Goal: Transaction & Acquisition: Purchase product/service

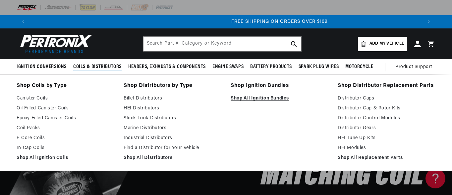
scroll to position [0, 784]
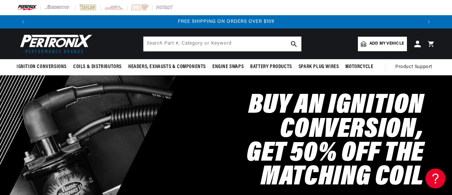
click at [391, 46] on span "Add my vehicle" at bounding box center [386, 44] width 34 height 6
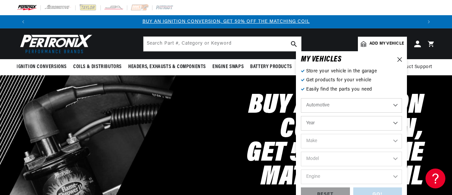
scroll to position [0, 392]
select select "1956"
select select "Mercedes-Benz"
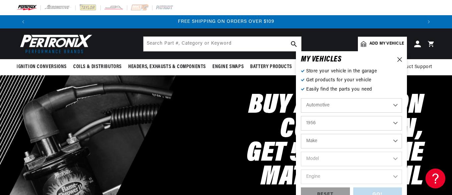
select select "Mercedes-Benz"
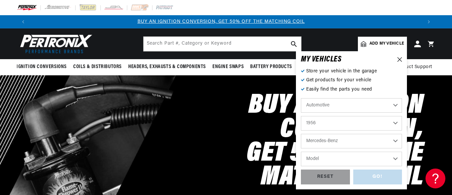
scroll to position [0, 0]
select select "190"
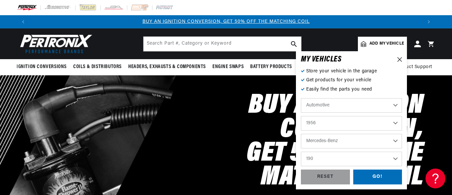
select select "1971"
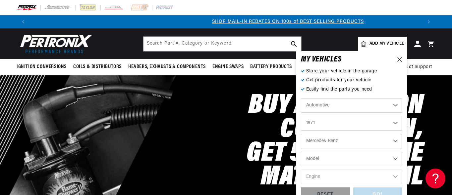
scroll to position [0, 392]
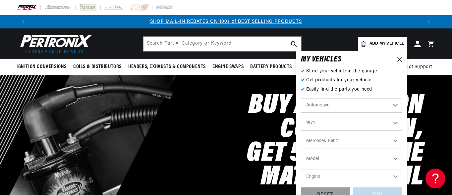
select select "280SE"
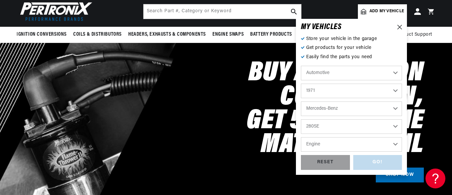
scroll to position [35, 0]
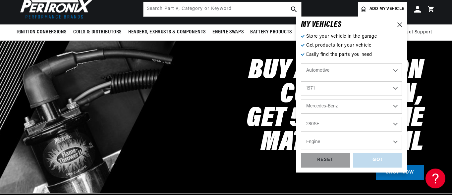
select select "3.5L"
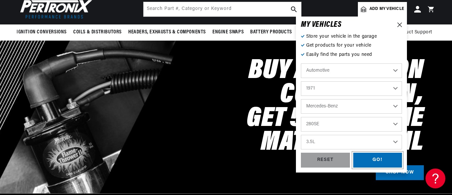
click at [372, 160] on div "GO!" at bounding box center [377, 160] width 49 height 15
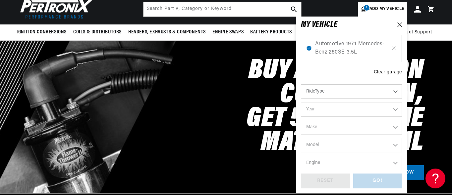
select select "1971"
select select "Mercedes-Benz"
select select "280SE"
select select "3.5L"
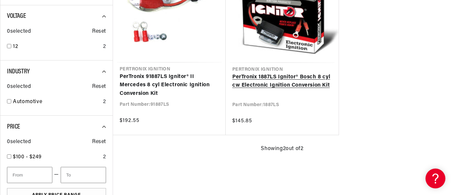
scroll to position [176, 0]
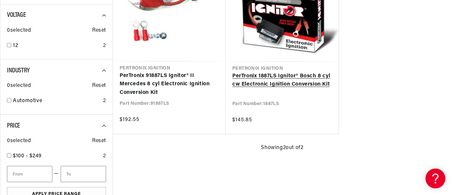
click at [291, 86] on link "PerTronix 1887LS Ignitor® Bosch 8 cyl cw Electronic Ignition Conversion Kit" at bounding box center [282, 80] width 100 height 17
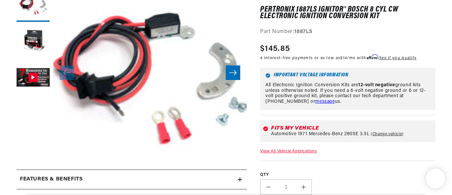
scroll to position [144, 0]
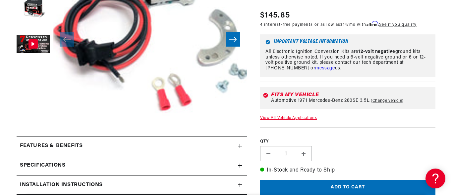
click at [335, 183] on button "Add to cart" at bounding box center [347, 188] width 175 height 15
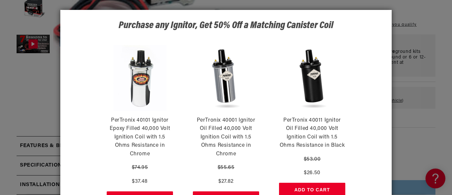
scroll to position [0, 0]
click at [431, 157] on div "Purchase any Ignitor, Get 50% Off a Matching Canister Coil PerTronix 40101 Igni…" at bounding box center [226, 97] width 452 height 195
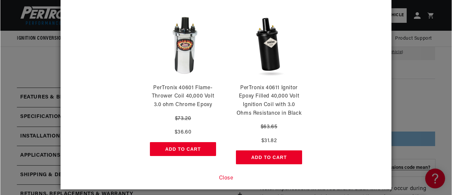
scroll to position [174, 0]
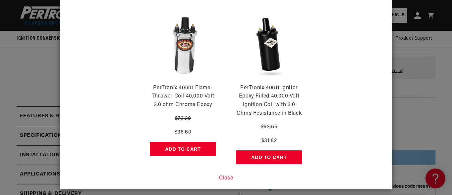
click at [227, 176] on button "Close" at bounding box center [226, 179] width 14 height 9
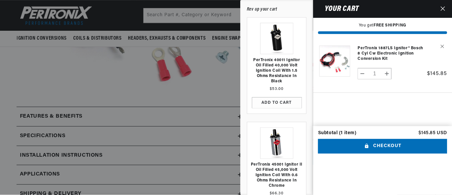
scroll to position [0, 393]
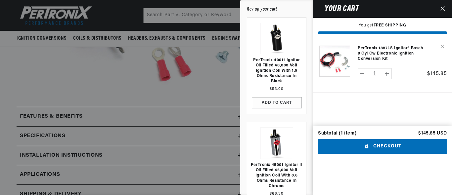
click at [443, 8] on icon "Close" at bounding box center [443, 8] width 5 height 5
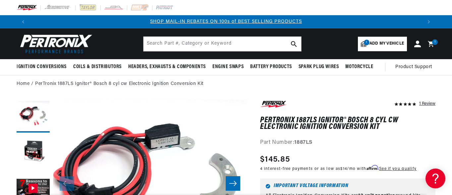
scroll to position [0, 0]
click at [380, 42] on span "Add my vehicle" at bounding box center [386, 44] width 34 height 6
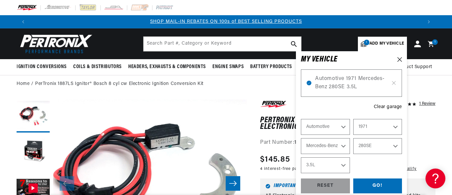
select select "Year"
select select "Make"
select select "Model"
select select "Engine"
click at [399, 60] on icon at bounding box center [399, 59] width 5 height 5
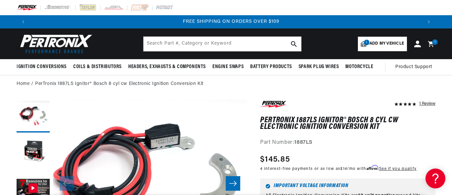
scroll to position [0, 784]
click at [384, 43] on span "Add my vehicle" at bounding box center [386, 44] width 34 height 6
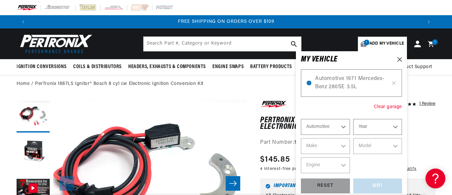
click at [386, 107] on div "Clear garage" at bounding box center [388, 107] width 28 height 7
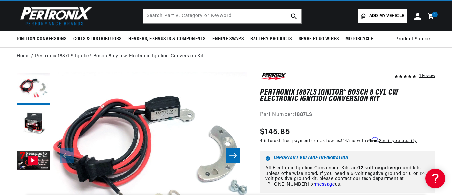
scroll to position [0, 0]
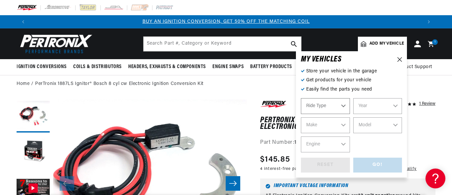
select select "Automotive"
click at [380, 47] on link "Add my vehicle" at bounding box center [382, 44] width 49 height 15
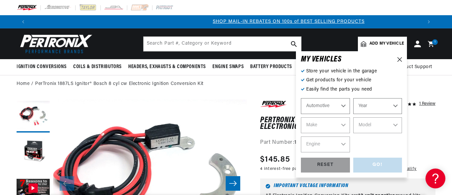
scroll to position [0, 392]
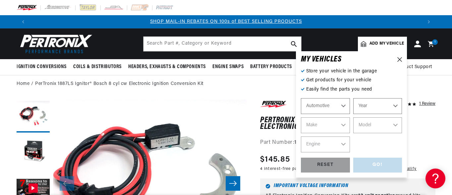
select select "1988"
select select "1971"
select select "Mercury"
select select "Mercedes-Benz"
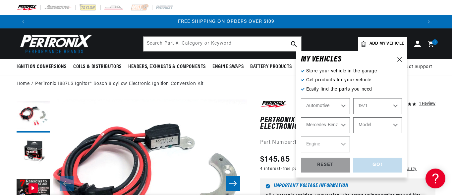
scroll to position [0, 0]
select select "300SEL"
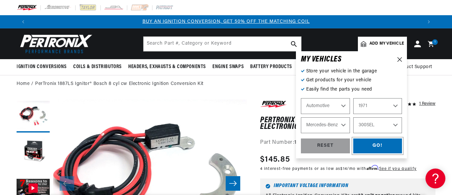
click at [373, 147] on div "GO!" at bounding box center [377, 146] width 49 height 15
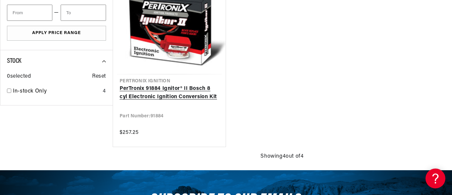
scroll to position [0, 784]
click at [193, 97] on link "PerTronix 91884 Ignitor® II Bosch 8 cyl Electronic Ignition Conversion Kit" at bounding box center [169, 93] width 99 height 17
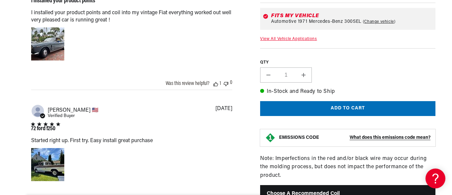
scroll to position [655, 0]
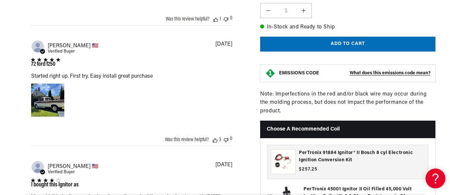
click at [344, 52] on button "Add to cart" at bounding box center [347, 44] width 175 height 15
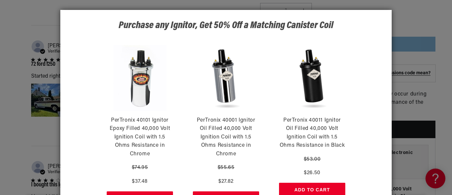
scroll to position [0, 392]
click at [416, 24] on div "Purchase any Ignitor, Get 50% Off a Matching Canister Coil PerTronix 40101 Igni…" at bounding box center [226, 97] width 452 height 195
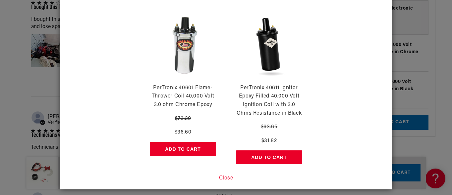
scroll to position [843, 0]
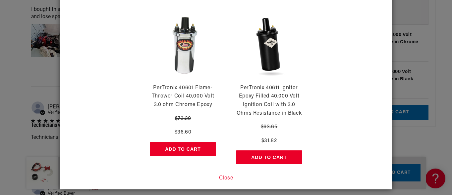
click at [224, 175] on button "Close" at bounding box center [226, 179] width 14 height 9
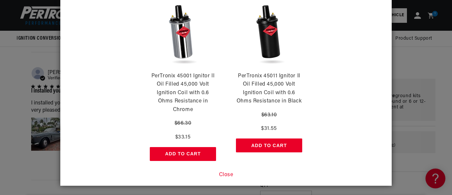
scroll to position [43, 0]
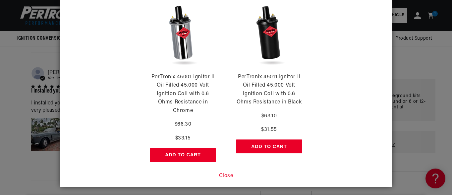
click at [224, 177] on button "Close" at bounding box center [226, 176] width 14 height 9
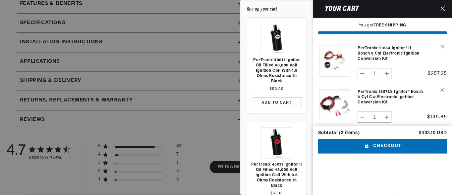
scroll to position [204, 0]
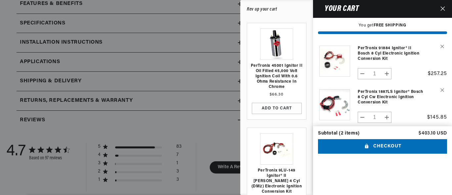
click at [444, 9] on icon "Close" at bounding box center [443, 8] width 5 height 5
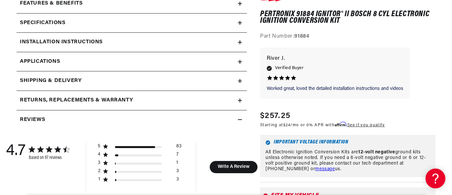
scroll to position [0, 0]
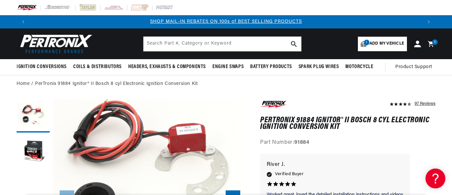
click at [383, 45] on span "Add my vehicle" at bounding box center [386, 44] width 34 height 6
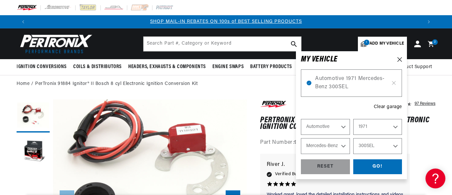
select select "Year"
select select "Make"
select select "Model"
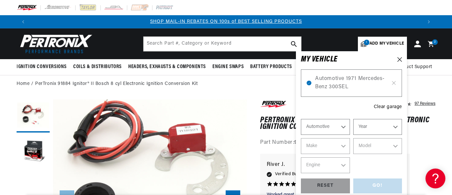
scroll to position [0, 784]
select select "1996"
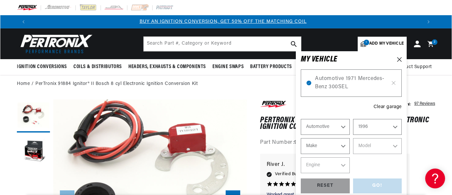
scroll to position [0, 0]
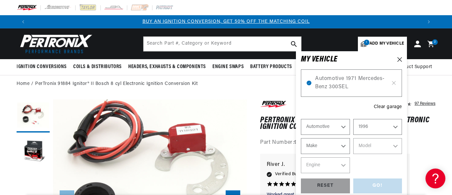
click at [430, 45] on icon at bounding box center [430, 44] width 6 height 6
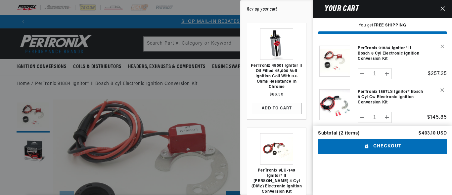
scroll to position [0, 393]
click at [379, 139] on button "Checkout" at bounding box center [382, 146] width 129 height 15
